Goal: Task Accomplishment & Management: Complete application form

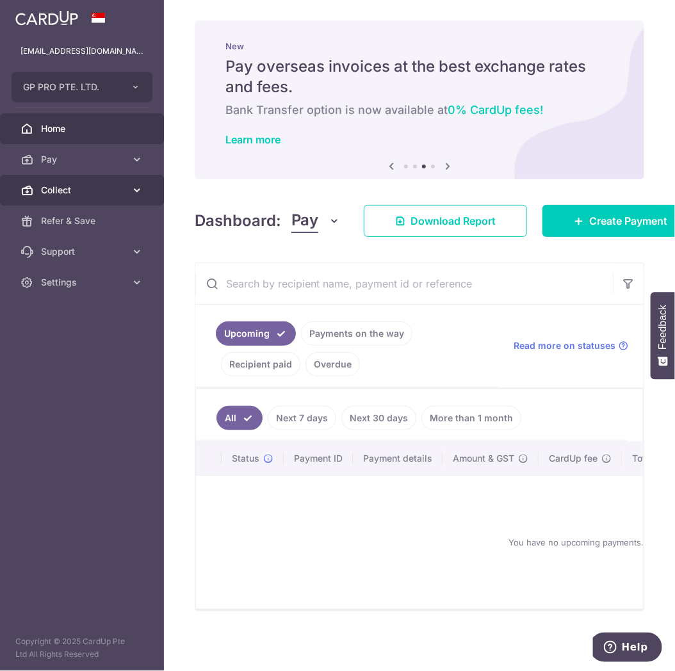
click at [106, 194] on span "Collect" at bounding box center [83, 190] width 85 height 13
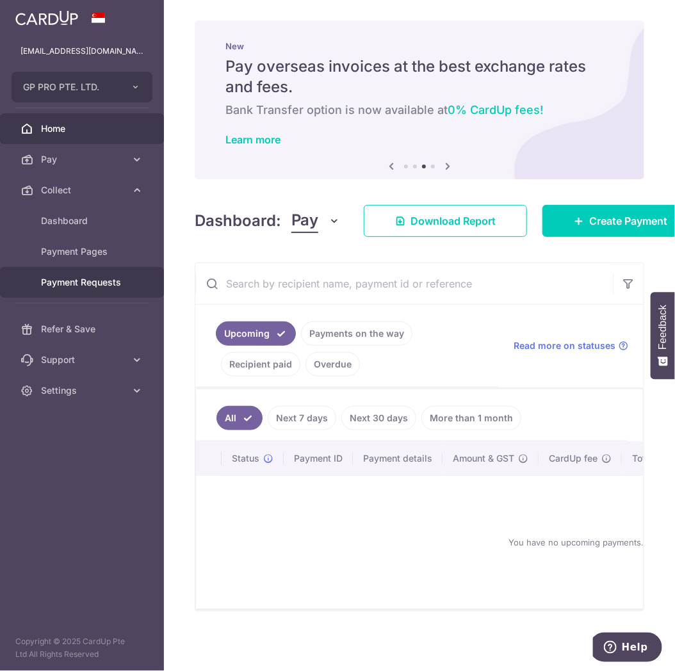
click at [72, 293] on link "Payment Requests" at bounding box center [82, 282] width 164 height 31
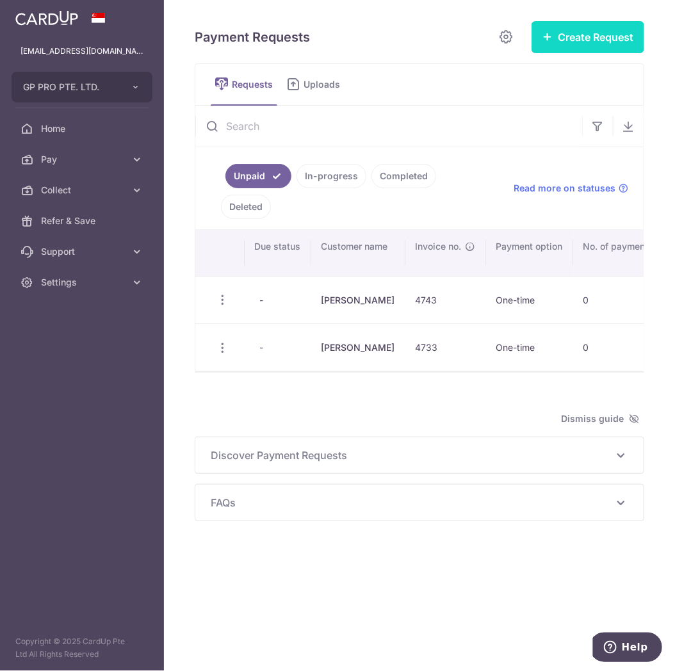
click at [592, 33] on button "Create Request" at bounding box center [588, 37] width 113 height 32
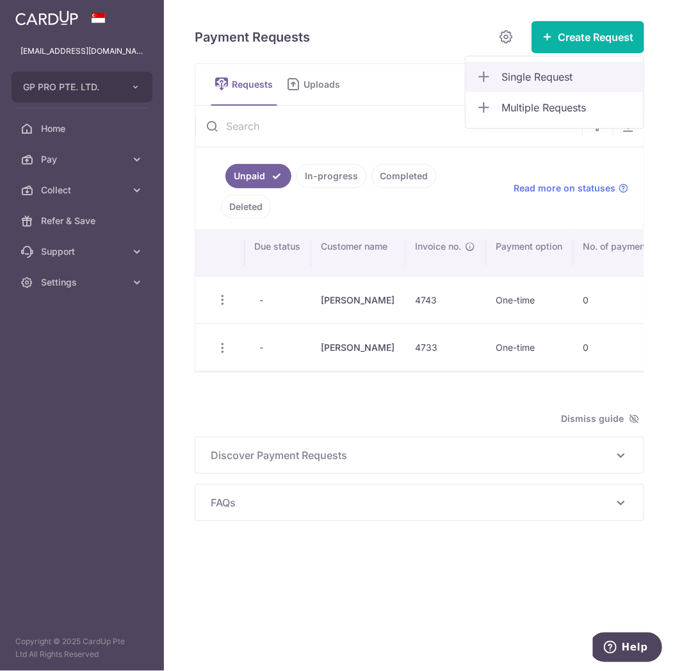
click at [542, 79] on span "Single Request" at bounding box center [568, 76] width 132 height 15
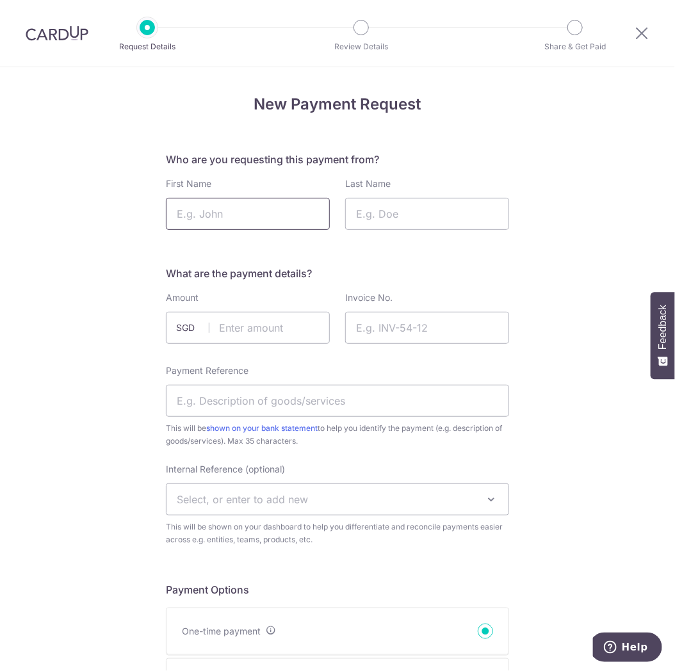
click at [238, 208] on input "First Name" at bounding box center [248, 214] width 164 height 32
type input "Joi"
type input "H"
type input "Chua"
click at [231, 327] on input "text" at bounding box center [248, 328] width 164 height 32
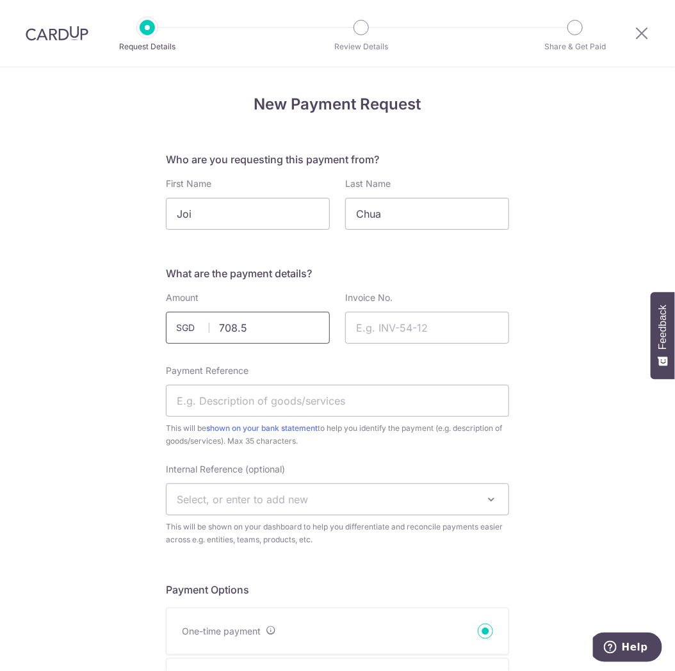
type input "708.50"
type input "4764"
click at [316, 391] on input "Payment Reference" at bounding box center [337, 401] width 343 height 32
type input "CLC 171 4764"
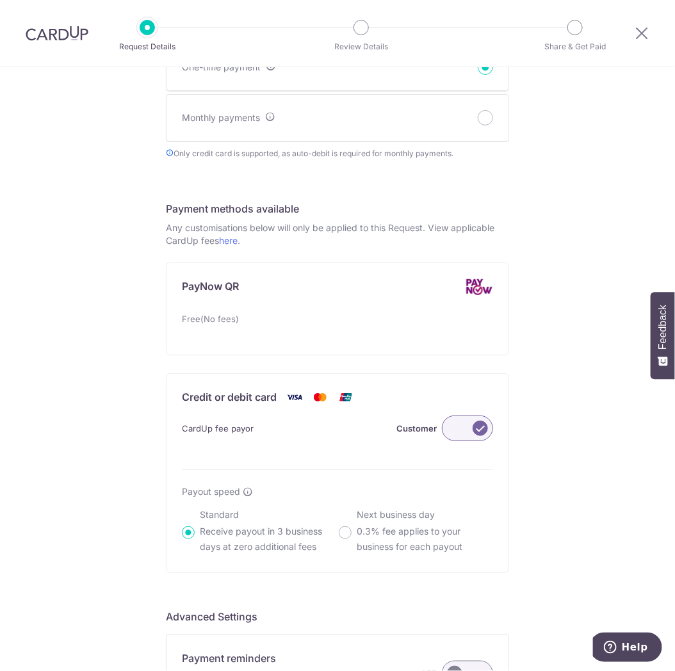
scroll to position [569, 0]
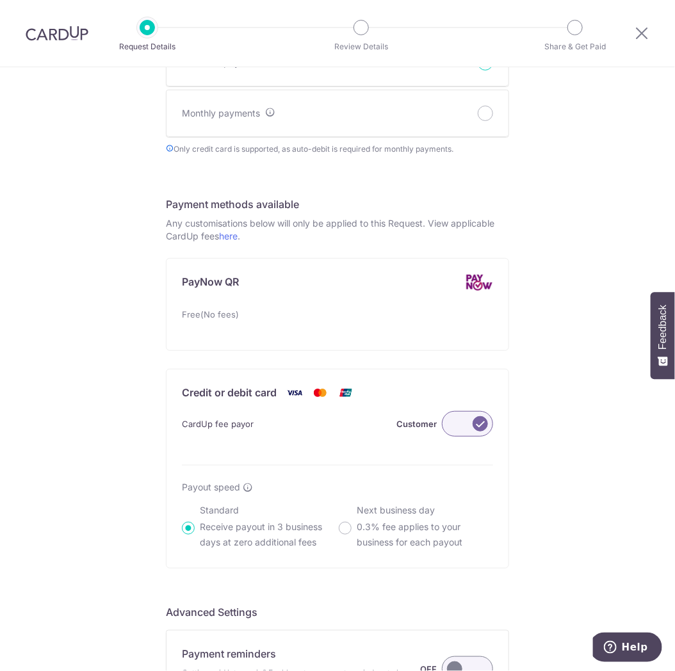
drag, startPoint x: 464, startPoint y: 424, endPoint x: 388, endPoint y: 431, distance: 76.6
click at [463, 424] on label at bounding box center [467, 424] width 51 height 26
click at [0, 0] on input "Customer" at bounding box center [0, 0] width 0 height 0
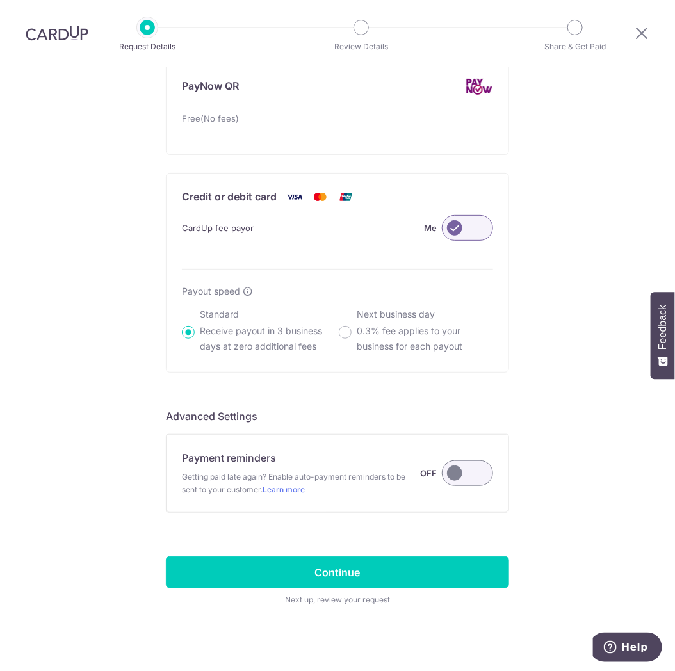
scroll to position [776, 0]
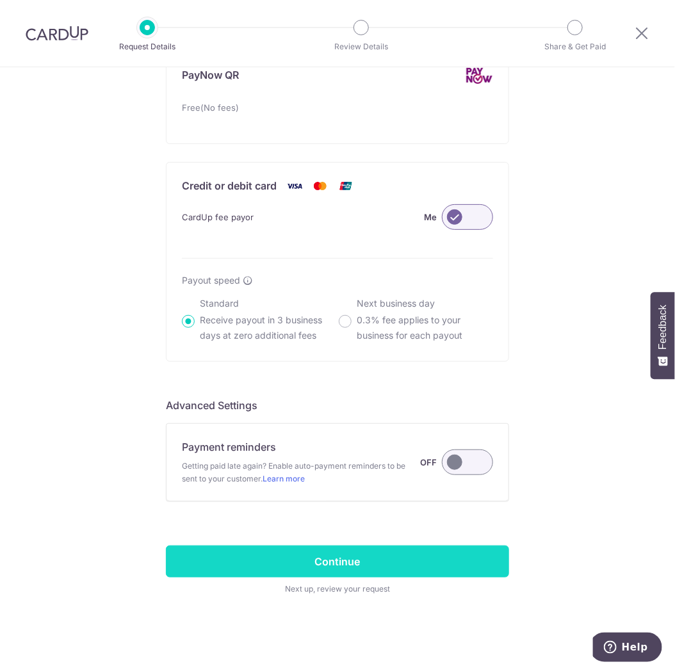
click at [290, 552] on input "Continue" at bounding box center [337, 562] width 343 height 32
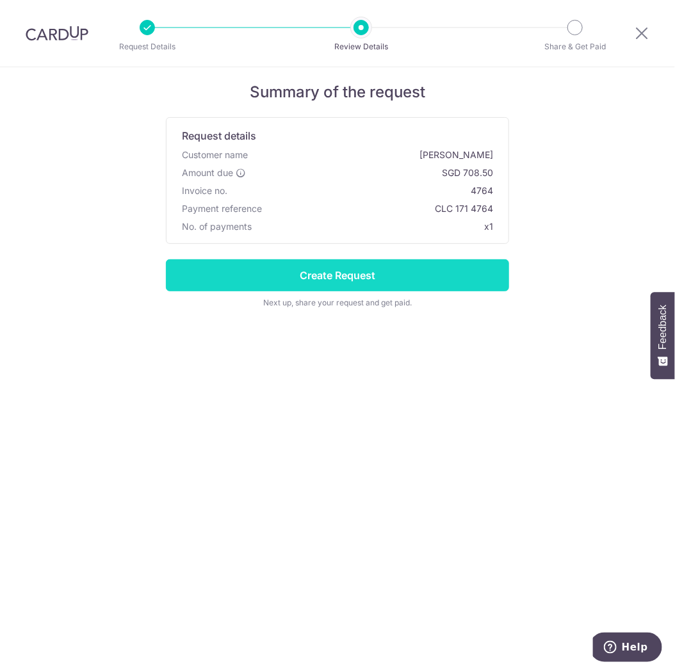
click at [424, 273] on input "Create Request" at bounding box center [337, 275] width 343 height 32
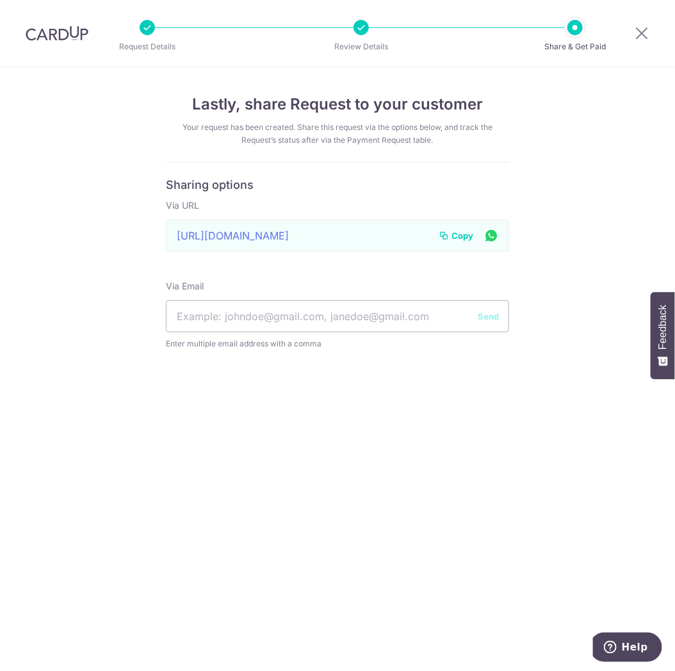
drag, startPoint x: 456, startPoint y: 236, endPoint x: 441, endPoint y: 235, distance: 14.8
click at [456, 236] on span "Copy" at bounding box center [463, 235] width 22 height 13
drag, startPoint x: 639, startPoint y: 35, endPoint x: 445, endPoint y: 86, distance: 200.2
click at [639, 34] on icon at bounding box center [641, 33] width 15 height 16
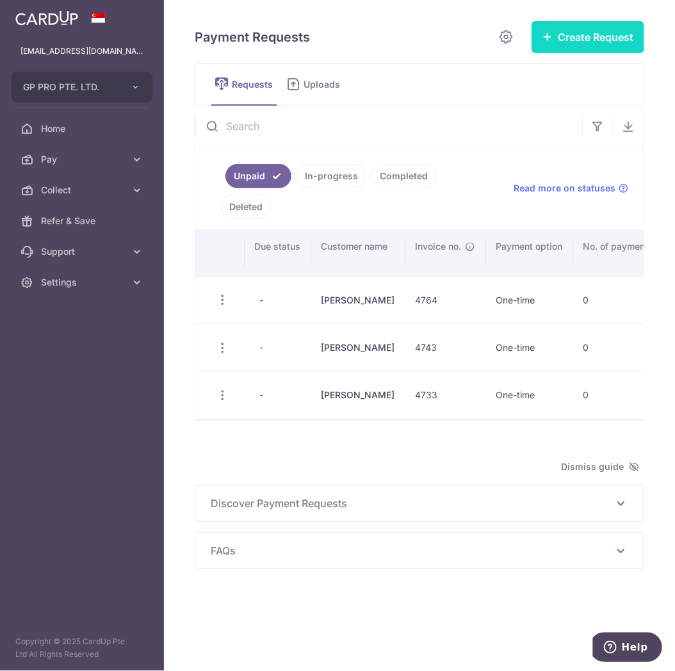
drag, startPoint x: 554, startPoint y: 34, endPoint x: 552, endPoint y: 54, distance: 20.0
click at [554, 35] on button "Create Request" at bounding box center [588, 37] width 113 height 32
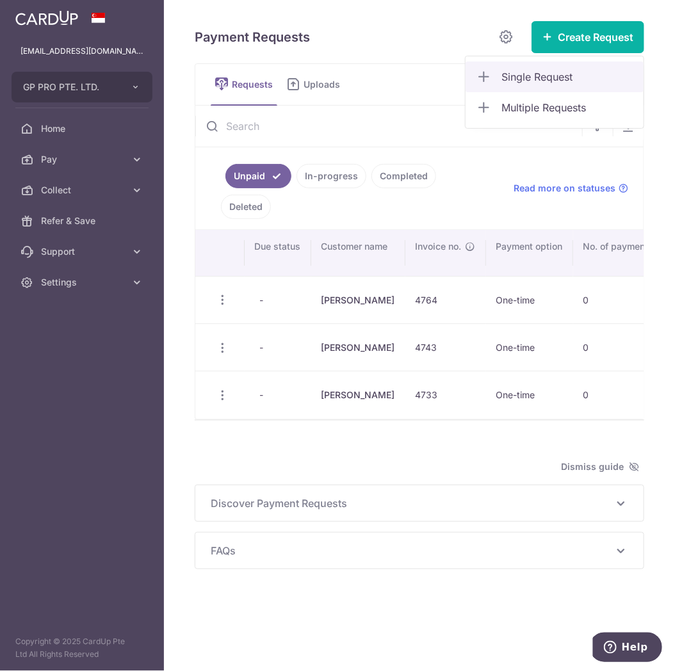
click at [534, 81] on span "Single Request" at bounding box center [568, 76] width 132 height 15
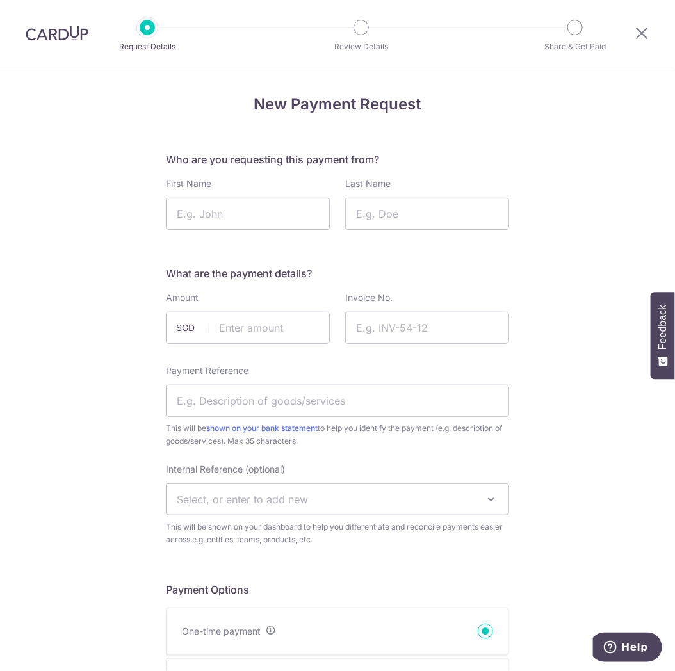
click at [201, 215] on input "First Name" at bounding box center [248, 214] width 164 height 32
type input "Raymond"
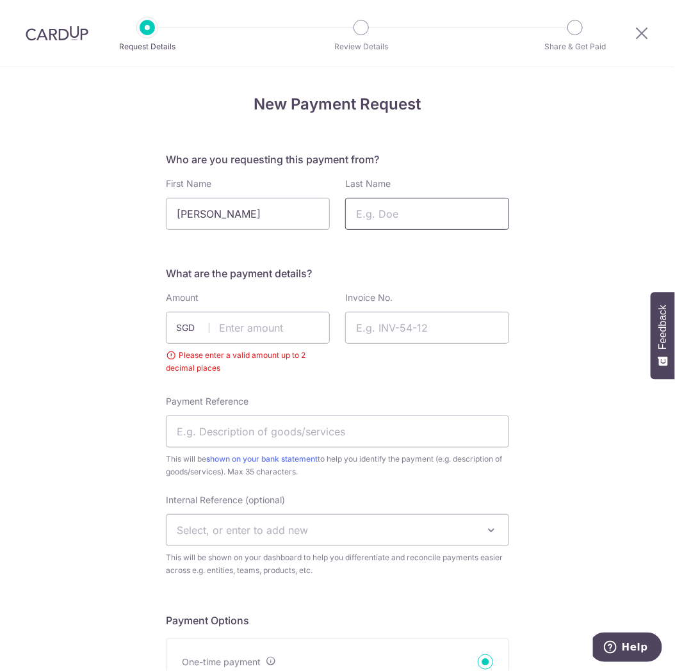
click at [398, 215] on input "Last Name" at bounding box center [427, 214] width 164 height 32
type input "Toh"
click at [261, 332] on input "text" at bounding box center [248, 328] width 164 height 32
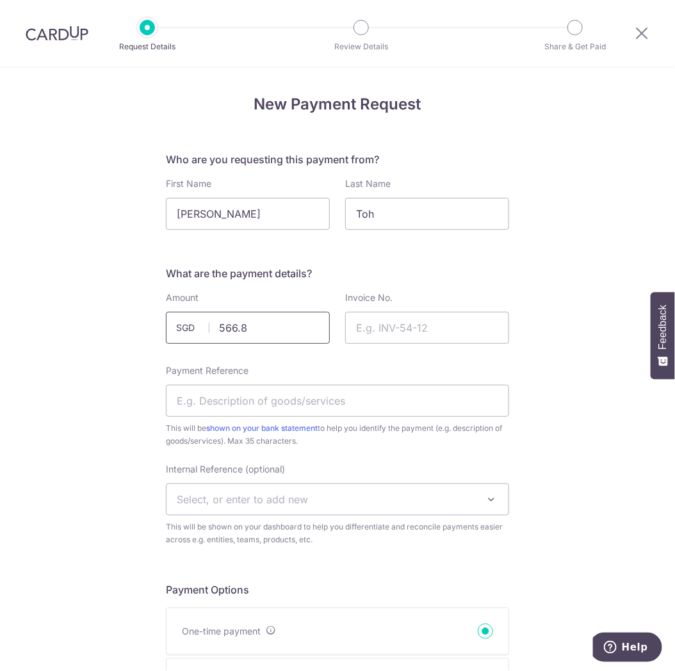
type input "566.80"
type input "4766"
click at [302, 402] on input "Payment Reference" at bounding box center [337, 401] width 343 height 32
type input "c"
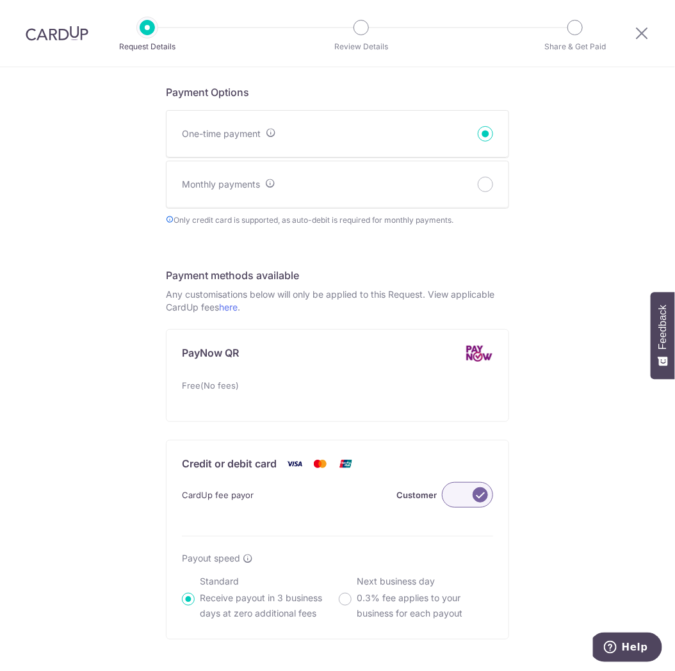
type input "CLC 171 4766"
click at [454, 495] on label at bounding box center [467, 495] width 51 height 26
click at [0, 0] on input "Customer" at bounding box center [0, 0] width 0 height 0
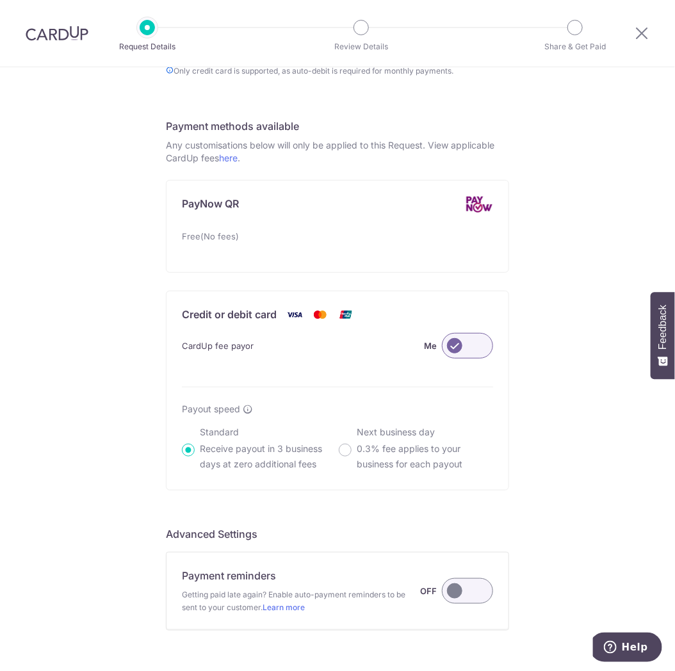
scroll to position [776, 0]
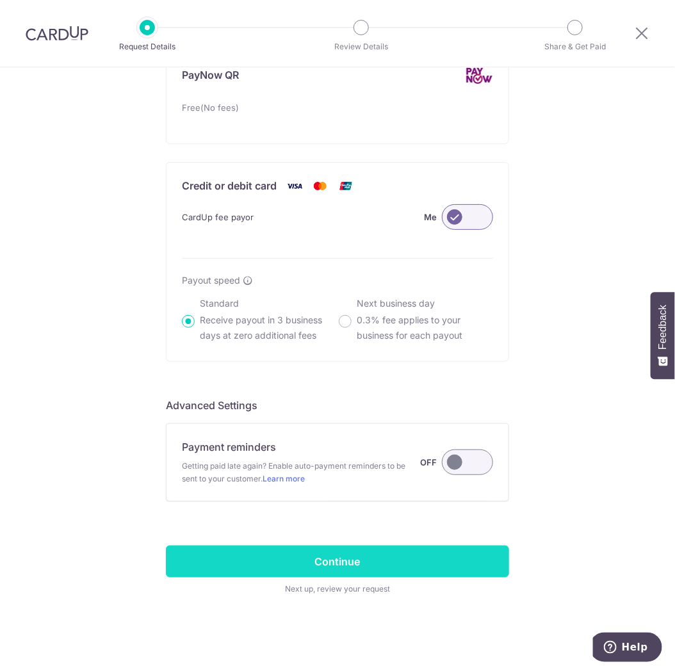
click at [364, 561] on input "Continue" at bounding box center [337, 562] width 343 height 32
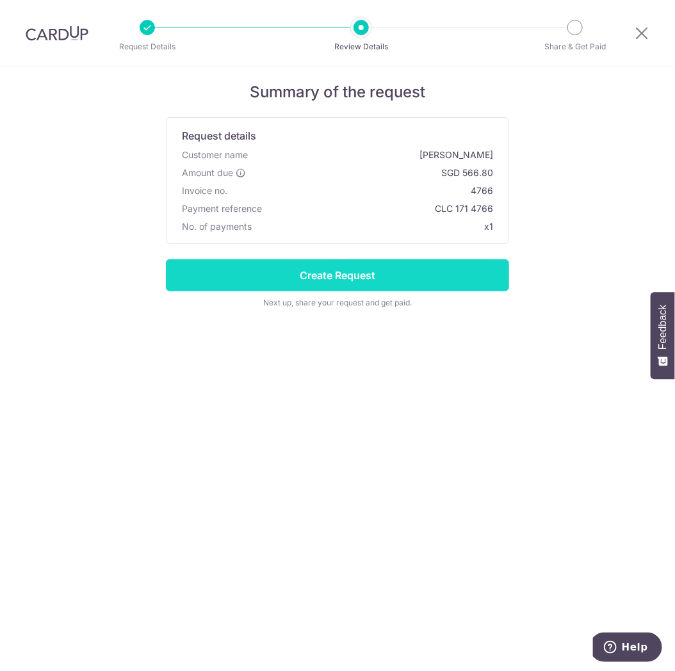
click at [420, 270] on input "Create Request" at bounding box center [337, 275] width 343 height 32
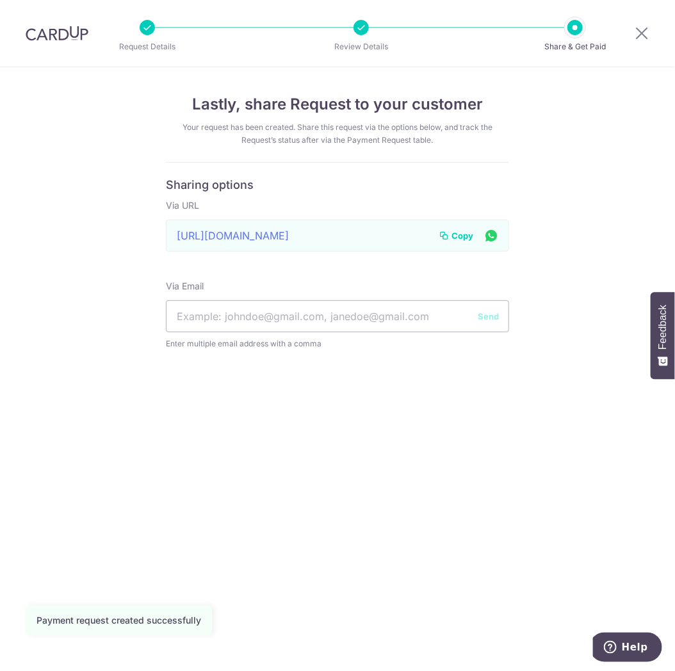
click at [457, 233] on span "Copy" at bounding box center [463, 235] width 22 height 13
click at [641, 35] on icon at bounding box center [641, 33] width 15 height 16
